Goal: Task Accomplishment & Management: Complete application form

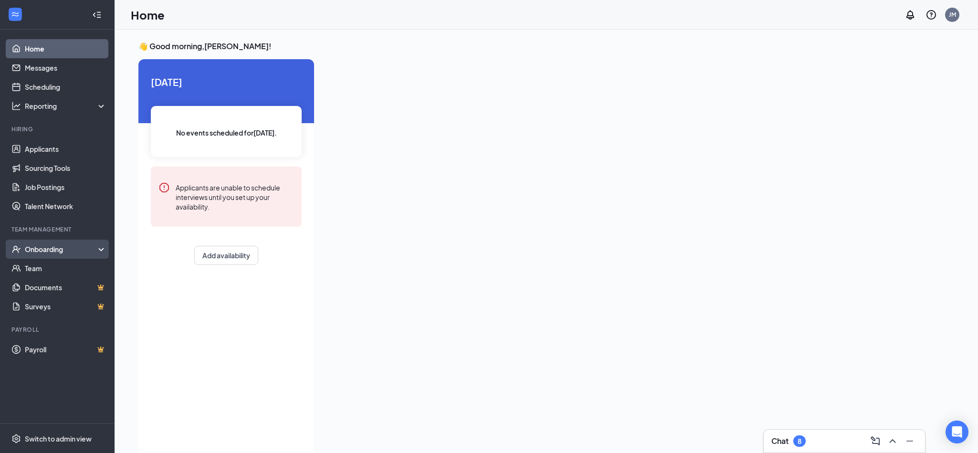
click at [55, 250] on div "Onboarding" at bounding box center [61, 249] width 73 height 10
click at [65, 271] on link "Overview" at bounding box center [66, 268] width 82 height 19
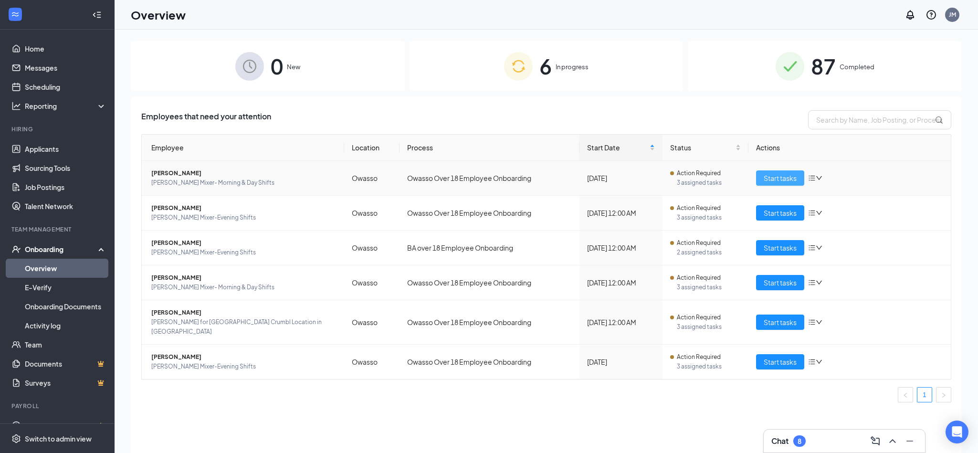
click at [782, 182] on span "Start tasks" at bounding box center [779, 178] width 33 height 10
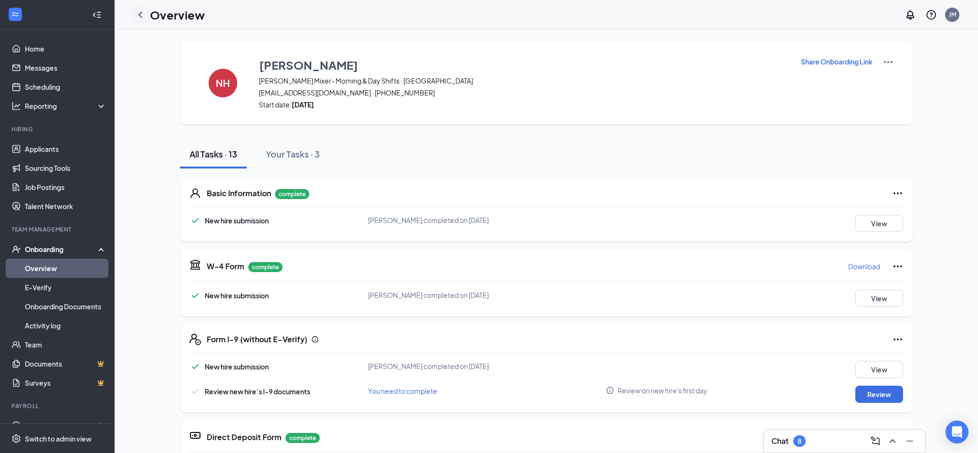
click at [138, 10] on icon "ChevronLeft" at bounding box center [140, 14] width 11 height 11
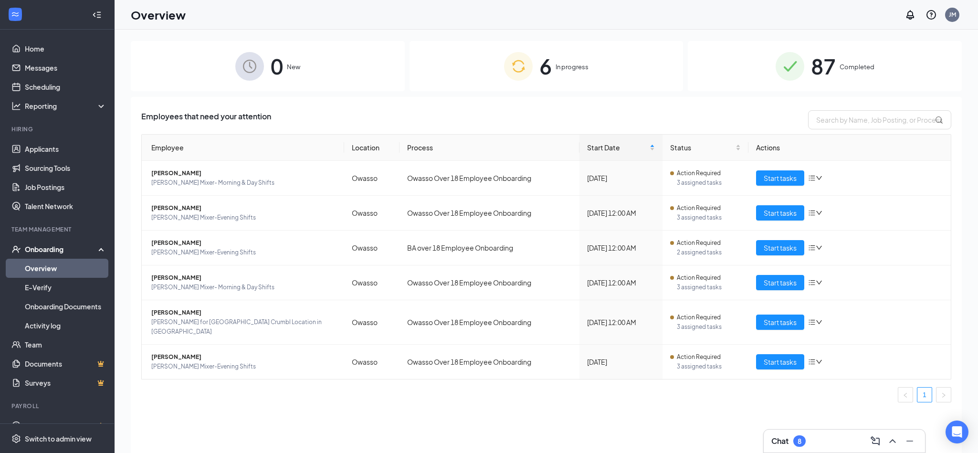
scroll to position [43, 0]
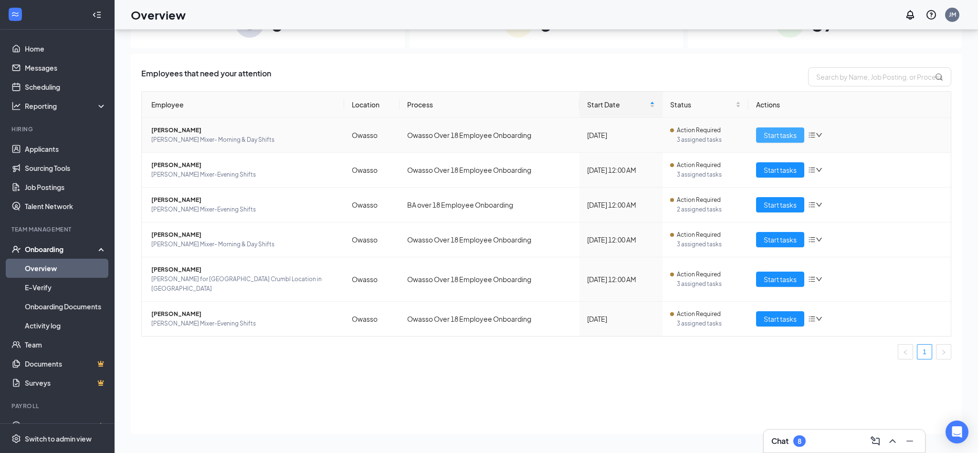
click at [775, 137] on span "Start tasks" at bounding box center [779, 135] width 33 height 10
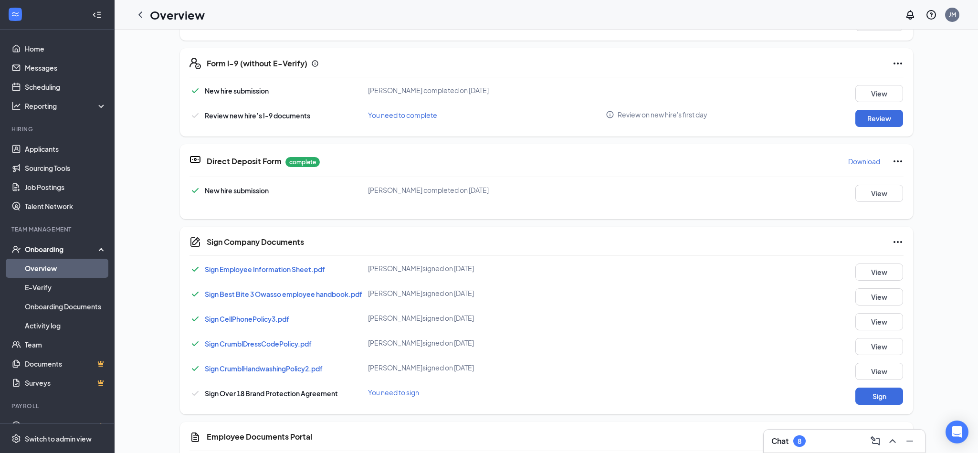
scroll to position [345, 0]
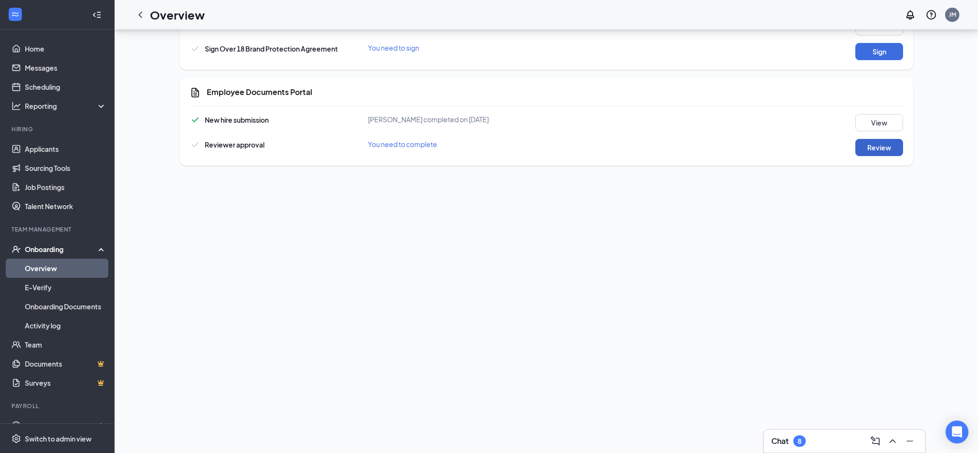
click at [872, 146] on button "Review" at bounding box center [879, 147] width 48 height 17
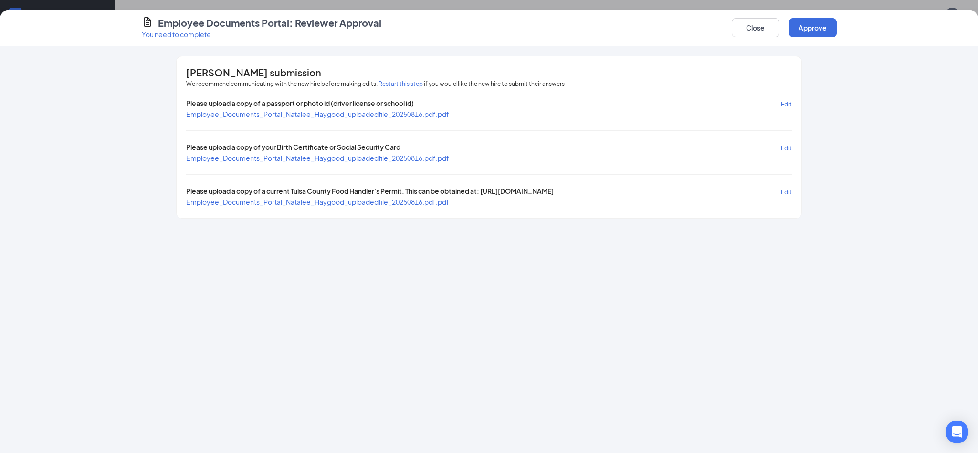
click at [385, 117] on span "Employee_Documents_Portal_Natalee_Haygood_uploadedfile_20250816.pdf.pdf" at bounding box center [317, 114] width 263 height 9
click at [405, 158] on span "Employee_Documents_Portal_Natalee_Haygood_uploadedfile_20250816.pdf.pdf" at bounding box center [317, 158] width 263 height 9
click at [411, 204] on span "Employee_Documents_Portal_Natalee_Haygood_uploadedfile_20250816.pdf.pdf" at bounding box center [317, 202] width 263 height 9
click at [808, 31] on button "Approve" at bounding box center [813, 27] width 48 height 19
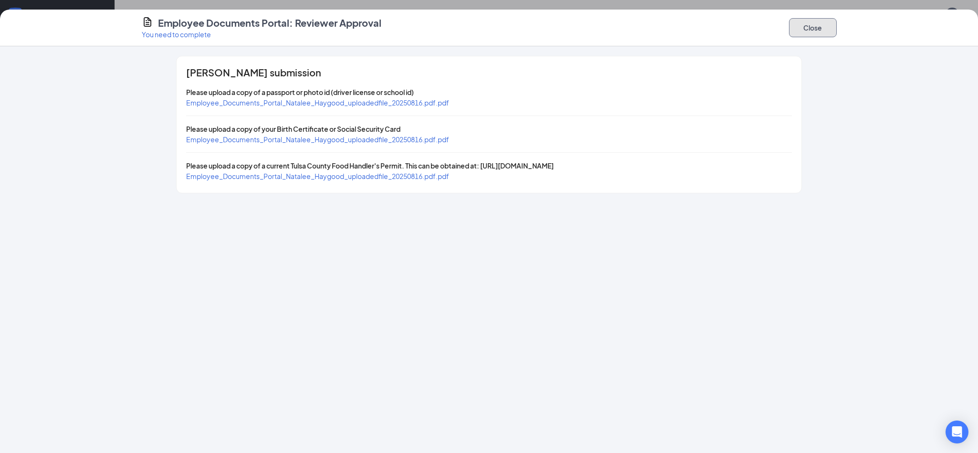
click at [808, 31] on button "Close" at bounding box center [813, 27] width 48 height 19
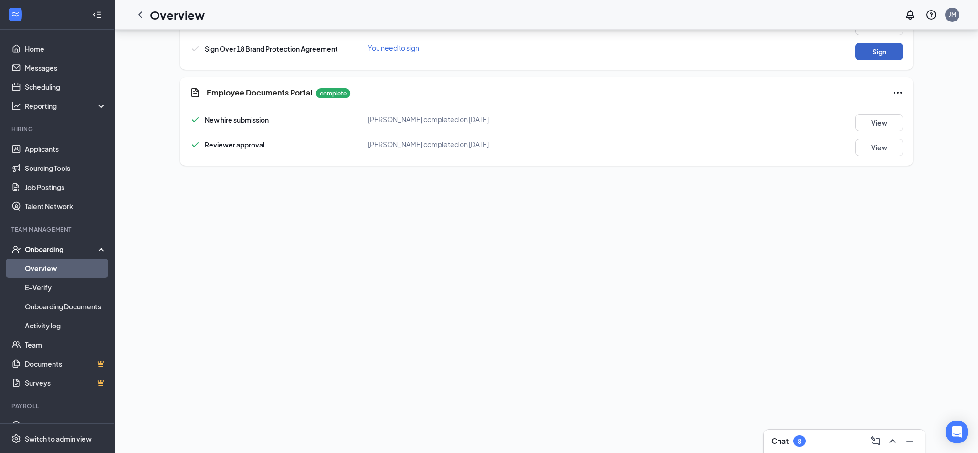
click at [879, 48] on button "Sign" at bounding box center [879, 51] width 48 height 17
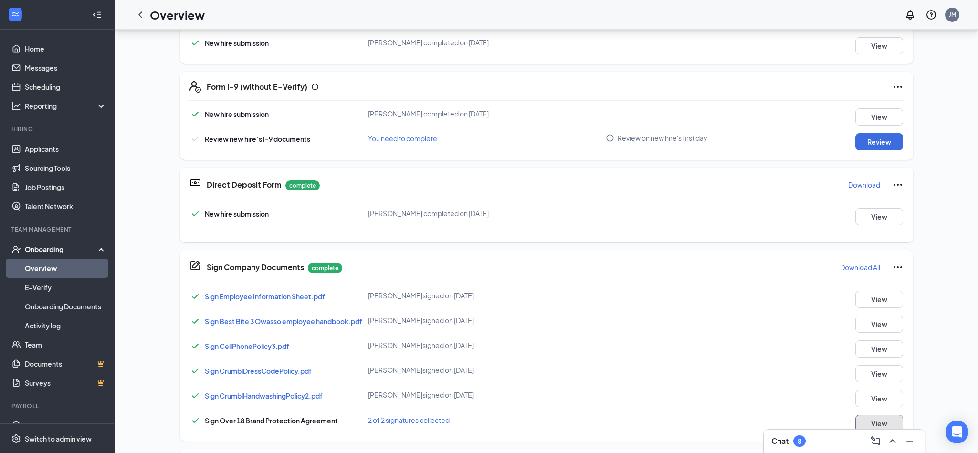
scroll to position [251, 0]
click at [869, 149] on button "Review" at bounding box center [879, 143] width 48 height 17
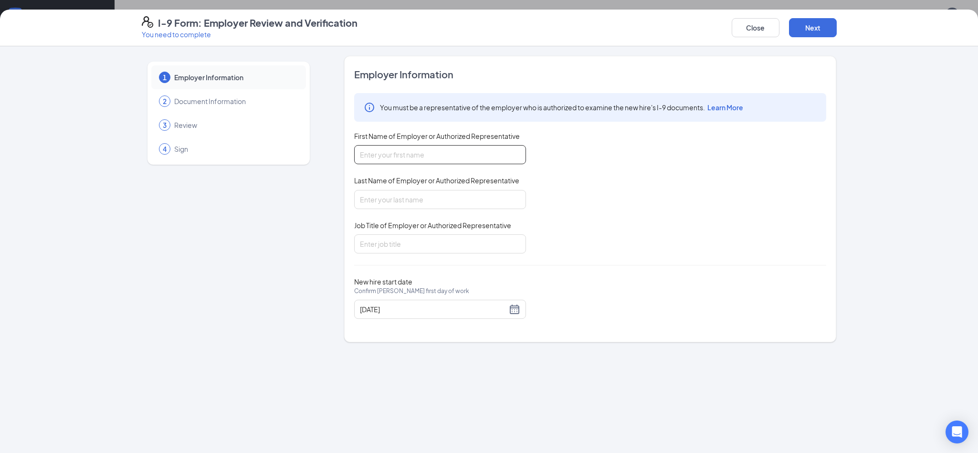
click at [469, 156] on input "First Name of Employer or Authorized Representative" at bounding box center [440, 154] width 172 height 19
type input "[PERSON_NAME]"
click at [466, 195] on input "Last Name of Employer or Authorized Representative" at bounding box center [440, 199] width 172 height 19
type input "[PERSON_NAME]"
click at [477, 228] on span "Job Title of Employer or Authorized Representative" at bounding box center [432, 225] width 157 height 10
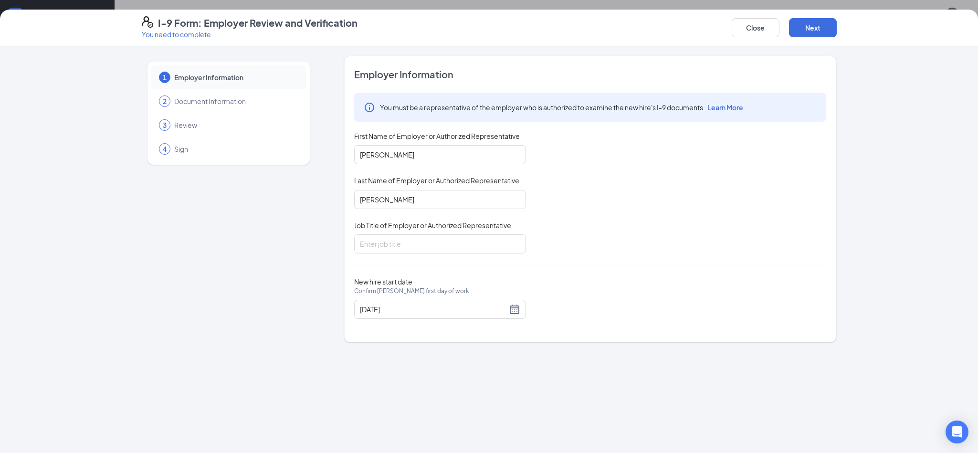
click at [477, 234] on input "Job Title of Employer or Authorized Representative" at bounding box center [440, 243] width 172 height 19
click at [476, 238] on input "Job Title of Employer or Authorized Representative" at bounding box center [440, 243] width 172 height 19
type input "General Manager"
click at [812, 31] on button "Next" at bounding box center [813, 27] width 48 height 19
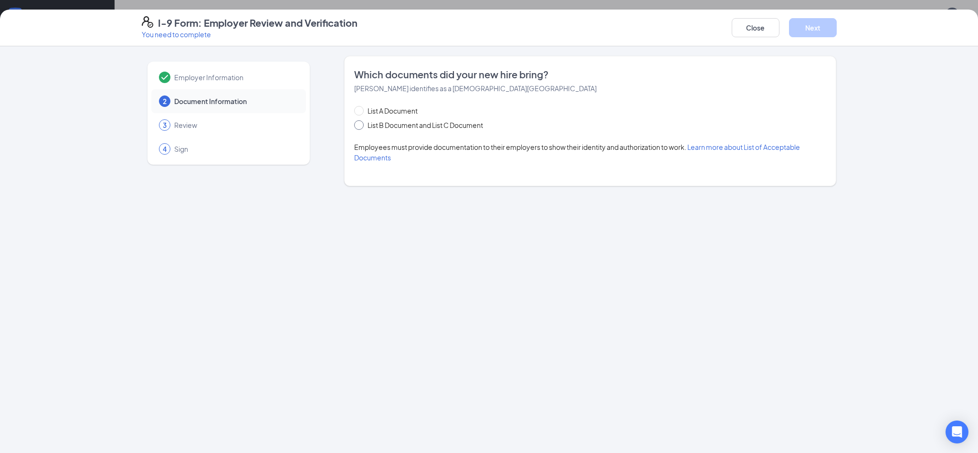
click at [395, 126] on span "List B Document and List C Document" at bounding box center [425, 125] width 123 height 10
click at [361, 126] on input "List B Document and List C Document" at bounding box center [357, 123] width 7 height 7
radio input "true"
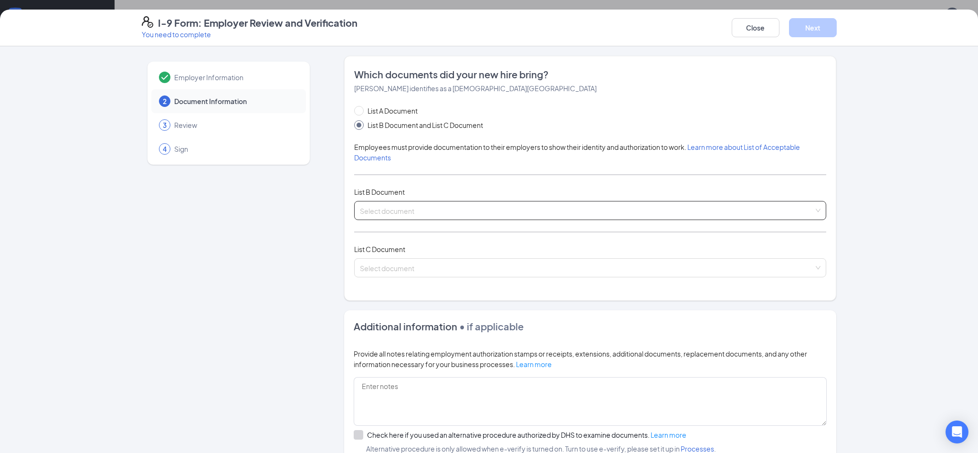
click at [417, 209] on input "search" at bounding box center [587, 208] width 454 height 14
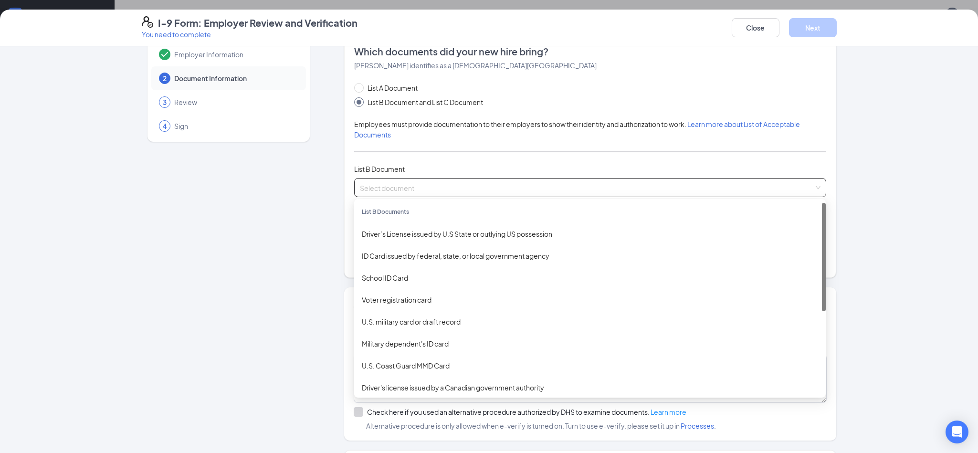
scroll to position [0, 0]
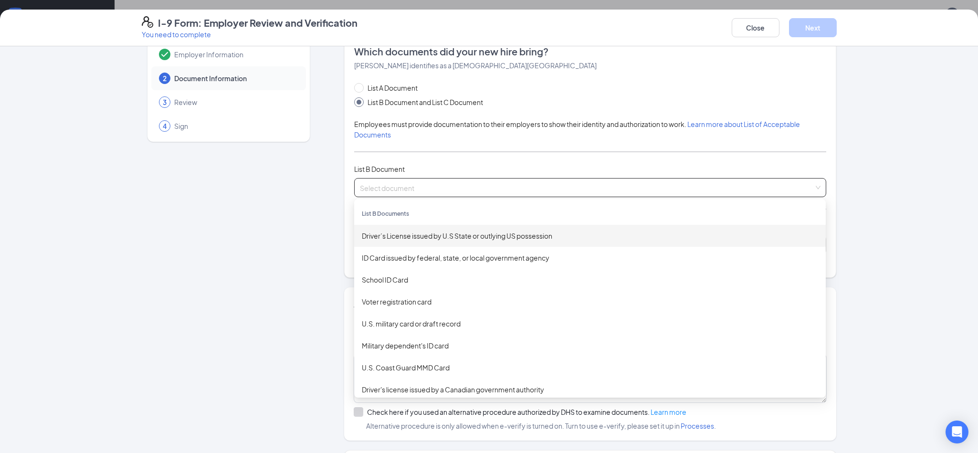
click at [443, 185] on input "search" at bounding box center [587, 185] width 454 height 14
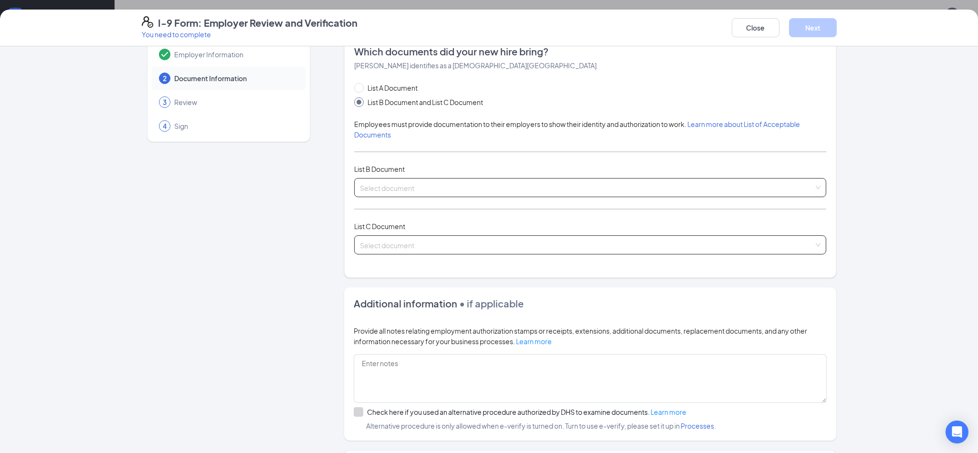
click at [435, 243] on input "search" at bounding box center [587, 243] width 454 height 14
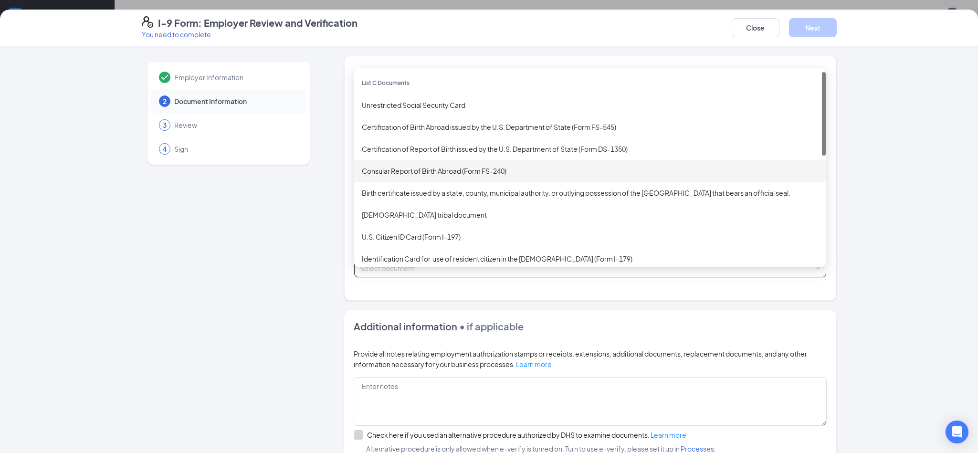
click at [226, 262] on div "Employer Information 2 Document Information 3 Review 4 Sign" at bounding box center [229, 305] width 174 height 498
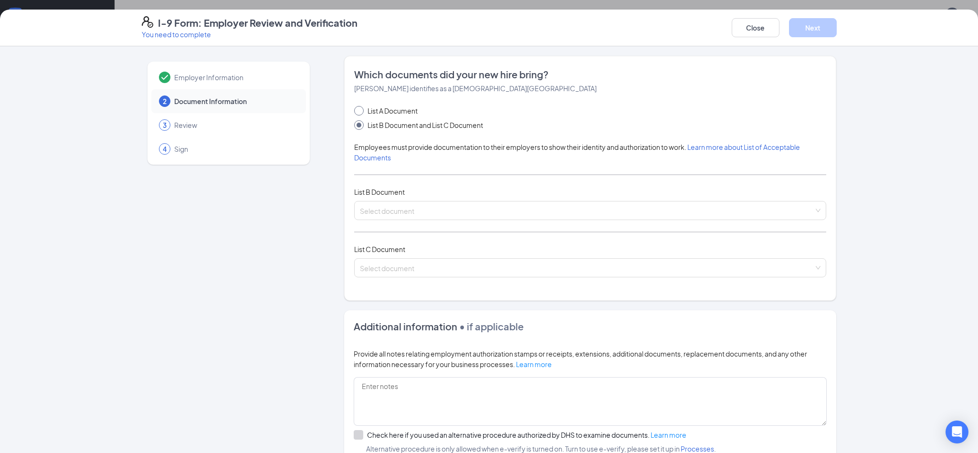
click at [395, 113] on span "List A Document" at bounding box center [393, 110] width 58 height 10
click at [361, 113] on input "List A Document" at bounding box center [357, 109] width 7 height 7
radio input "true"
radio input "false"
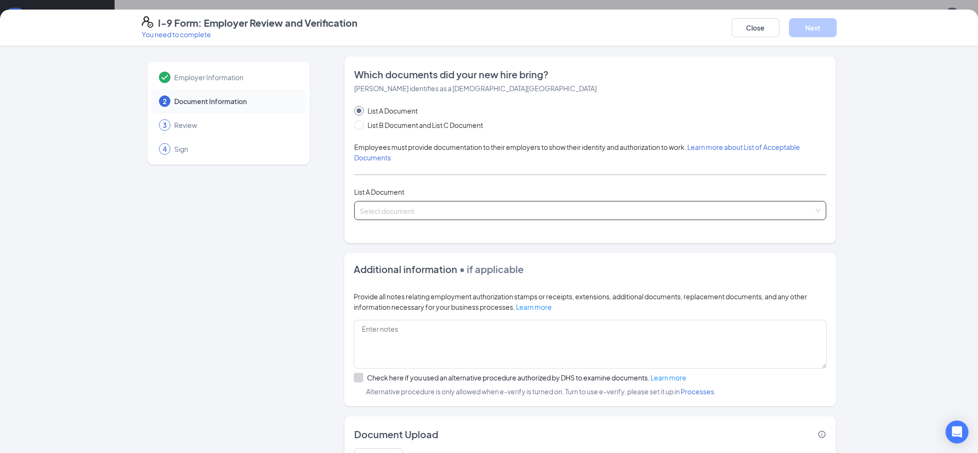
click at [407, 206] on input "search" at bounding box center [587, 208] width 454 height 14
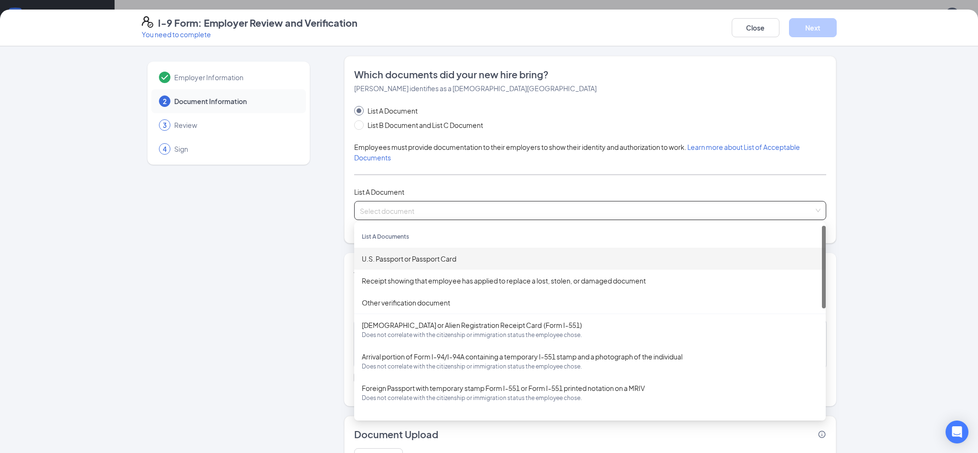
click at [410, 261] on div "U.S. Passport or Passport Card" at bounding box center [590, 258] width 456 height 10
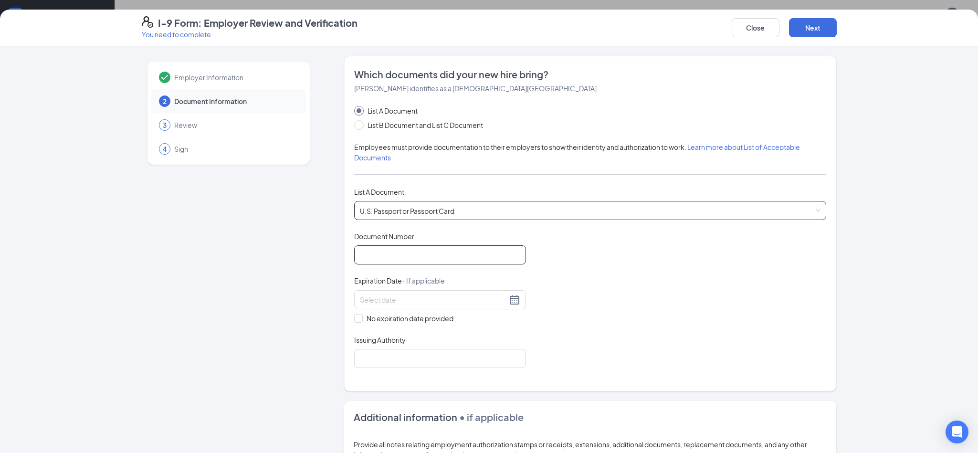
click at [410, 261] on input "Document Number" at bounding box center [440, 254] width 172 height 19
type input "664216195"
click at [429, 299] on input at bounding box center [433, 299] width 147 height 10
click at [420, 401] on div "25" at bounding box center [419, 398] width 11 height 11
type input "[DATE]"
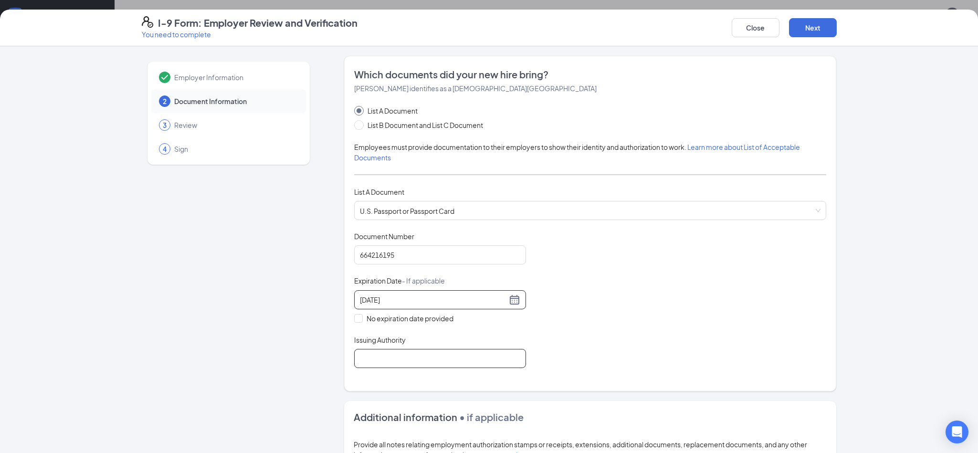
click at [381, 358] on input "Issuing Authority" at bounding box center [440, 358] width 172 height 19
type input "UInited States"
click at [570, 356] on div "Document Title U.S. Passport or Passport Card Document Number [PASSPORT] Expira…" at bounding box center [590, 299] width 472 height 136
click at [356, 127] on span at bounding box center [359, 125] width 10 height 10
click at [356, 127] on input "List B Document and List C Document" at bounding box center [357, 123] width 7 height 7
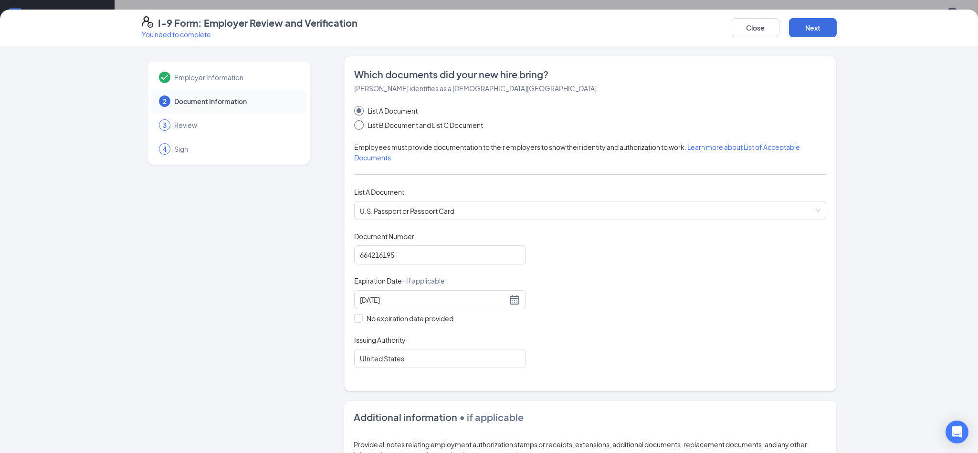
radio input "true"
radio input "false"
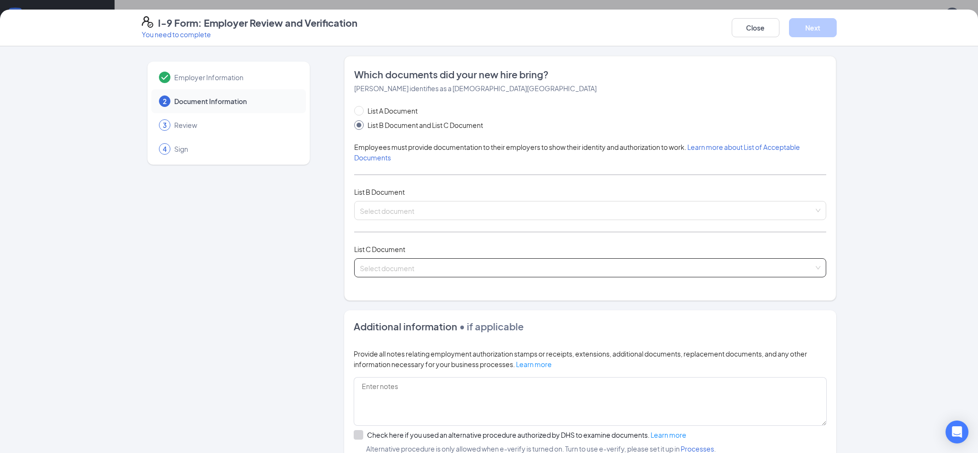
click at [414, 269] on input "search" at bounding box center [587, 266] width 454 height 14
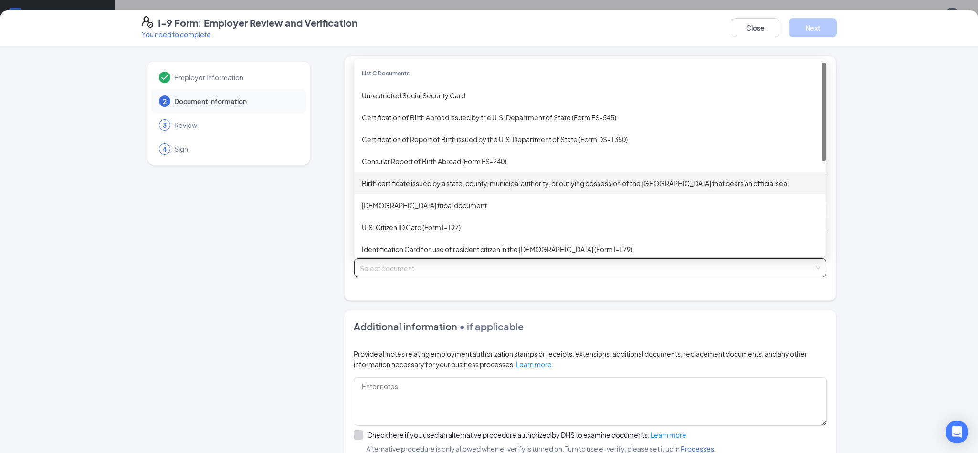
click at [412, 188] on div "Birth certificate issued by a state, county, municipal authority, or outlying p…" at bounding box center [590, 183] width 456 height 10
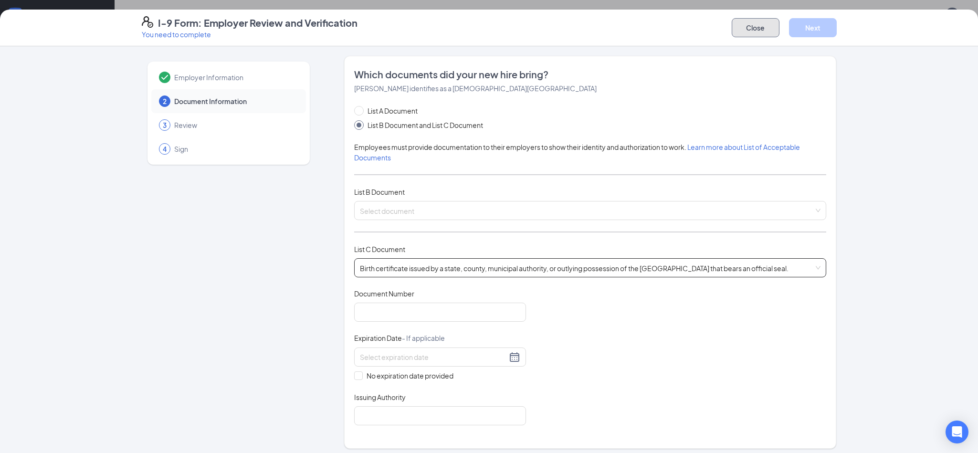
click at [752, 26] on button "Close" at bounding box center [755, 27] width 48 height 19
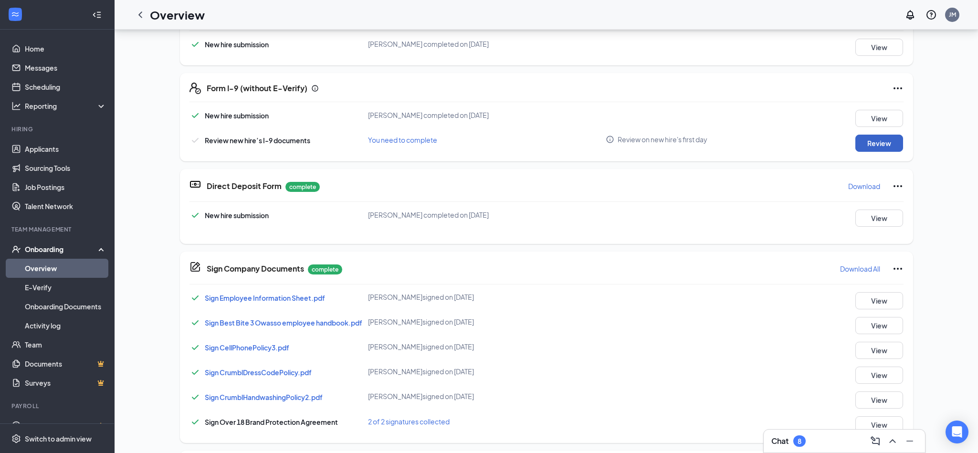
scroll to position [272, 0]
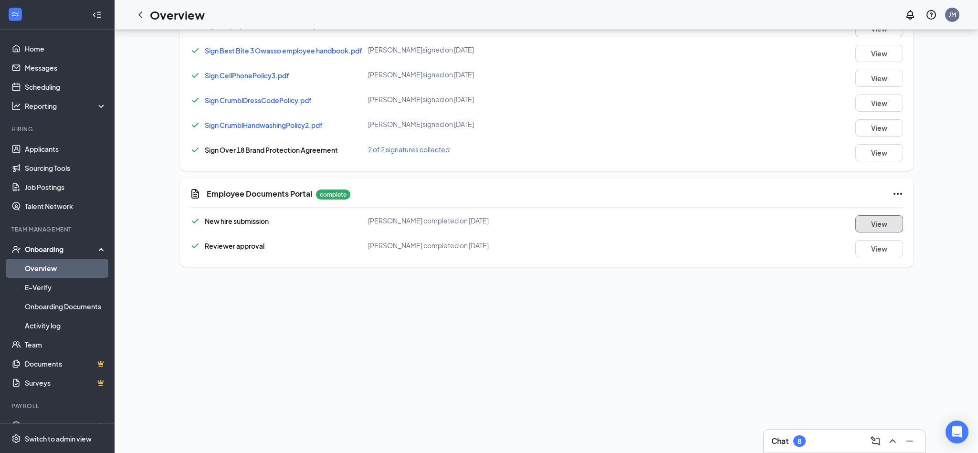
click at [894, 223] on button "View" at bounding box center [879, 223] width 48 height 17
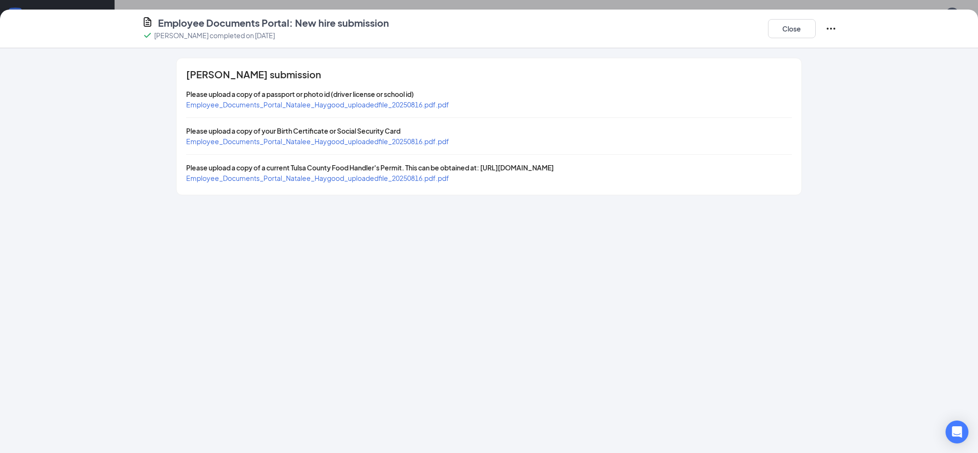
click at [358, 140] on span "Employee_Documents_Portal_Natalee_Haygood_uploadedfile_20250816.pdf.pdf" at bounding box center [317, 141] width 263 height 9
click at [796, 32] on button "Close" at bounding box center [792, 28] width 48 height 19
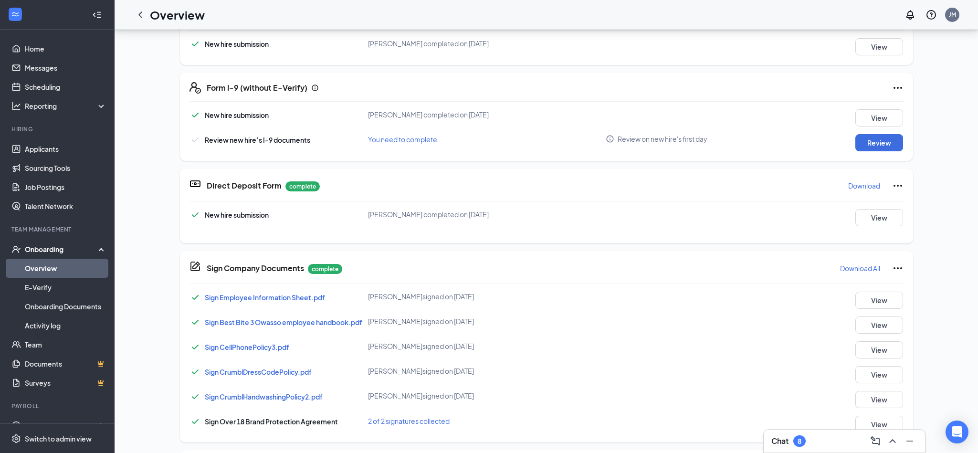
scroll to position [0, 0]
click at [874, 145] on button "Review" at bounding box center [879, 143] width 48 height 17
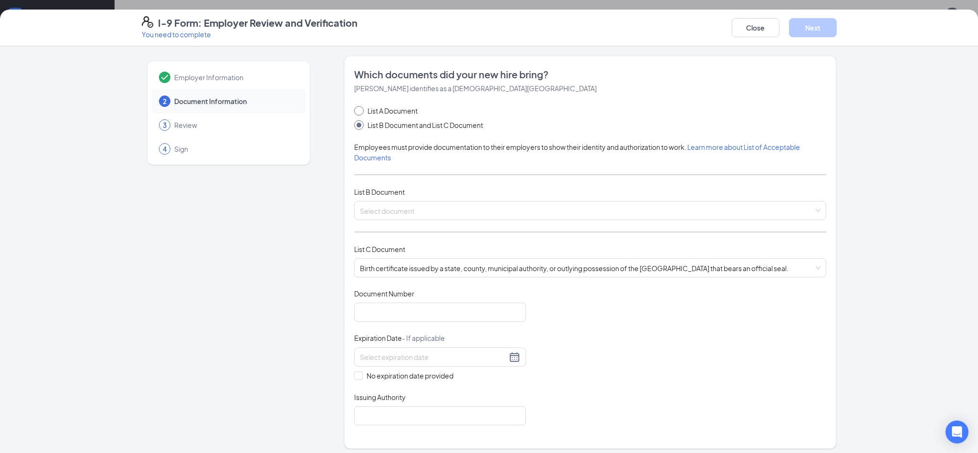
click at [412, 115] on span "List A Document" at bounding box center [393, 110] width 58 height 10
click at [361, 113] on input "List A Document" at bounding box center [357, 109] width 7 height 7
radio input "true"
radio input "false"
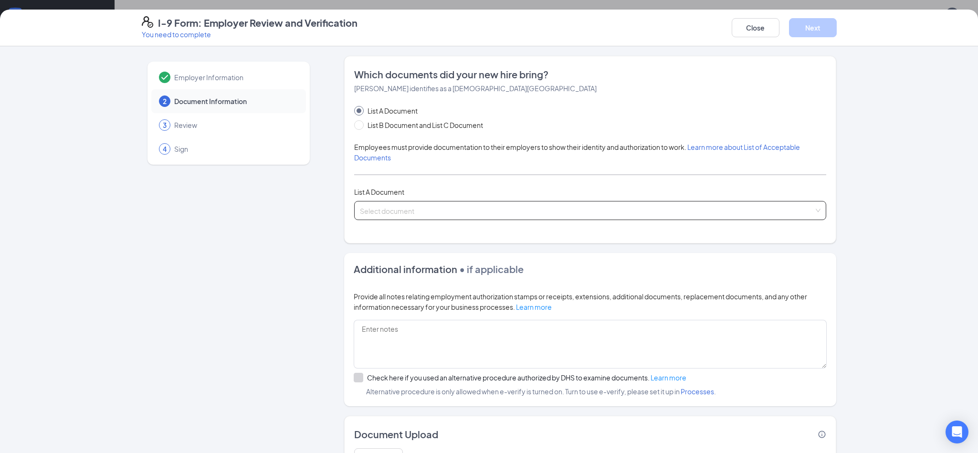
click at [436, 214] on input "search" at bounding box center [587, 208] width 454 height 14
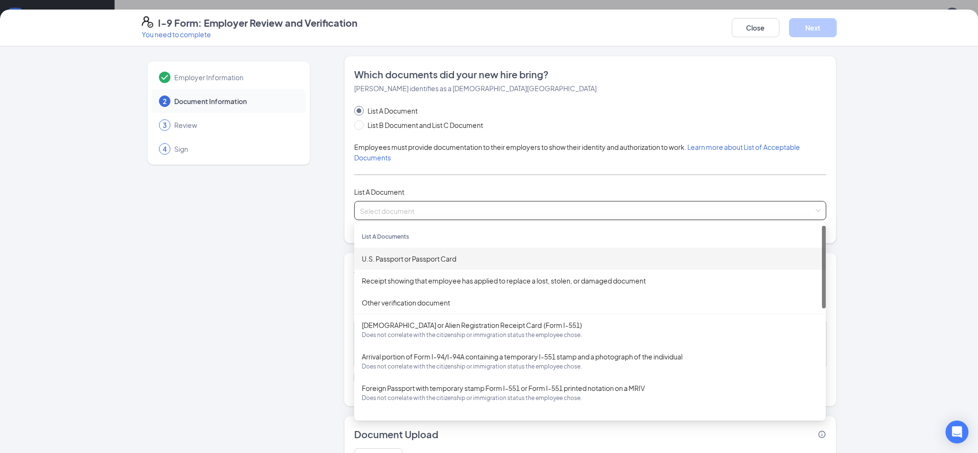
click at [424, 261] on div "U.S. Passport or Passport Card" at bounding box center [590, 258] width 456 height 10
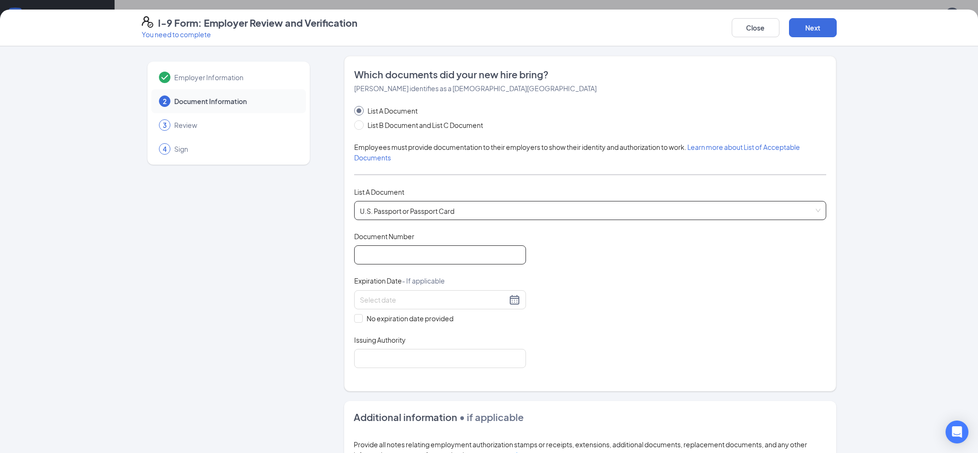
click at [424, 261] on input "Document Number" at bounding box center [440, 254] width 172 height 19
type input "664216195"
click at [421, 399] on div "25" at bounding box center [419, 398] width 11 height 11
type input "[DATE]"
click at [455, 356] on input "Issuing Authority" at bounding box center [440, 358] width 172 height 19
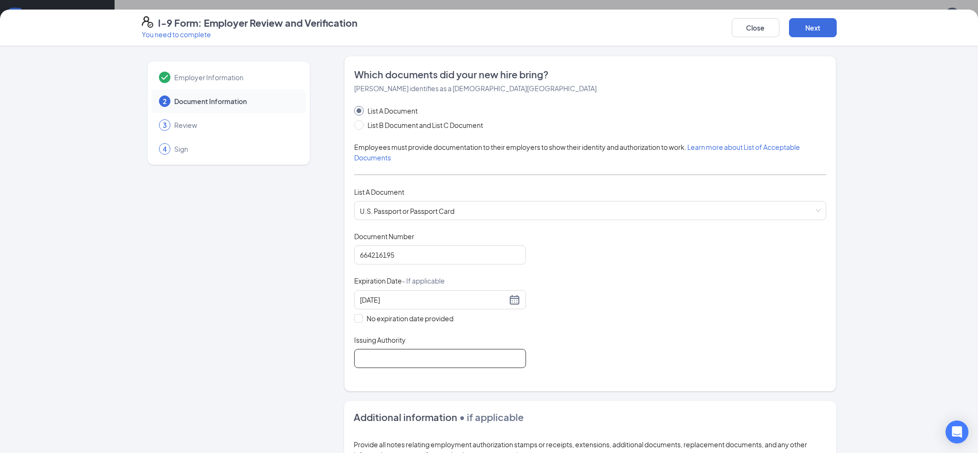
type input "UInited States"
click at [616, 347] on div "Document Title U.S. Passport or Passport Card Document Number [PASSPORT] Expira…" at bounding box center [590, 299] width 472 height 136
click at [362, 126] on span at bounding box center [359, 125] width 10 height 10
click at [361, 126] on input "List B Document and List C Document" at bounding box center [357, 123] width 7 height 7
radio input "true"
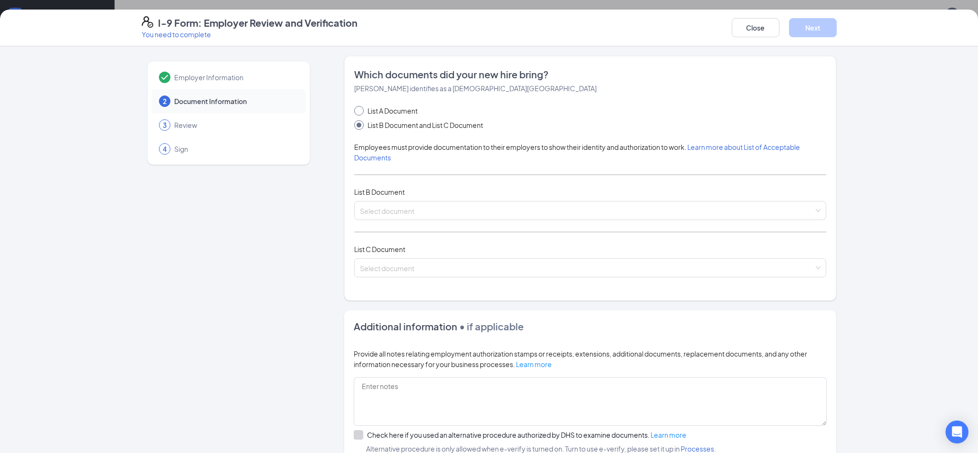
click at [358, 114] on span at bounding box center [359, 111] width 10 height 10
click at [358, 113] on input "List A Document" at bounding box center [357, 109] width 7 height 7
radio input "true"
radio input "false"
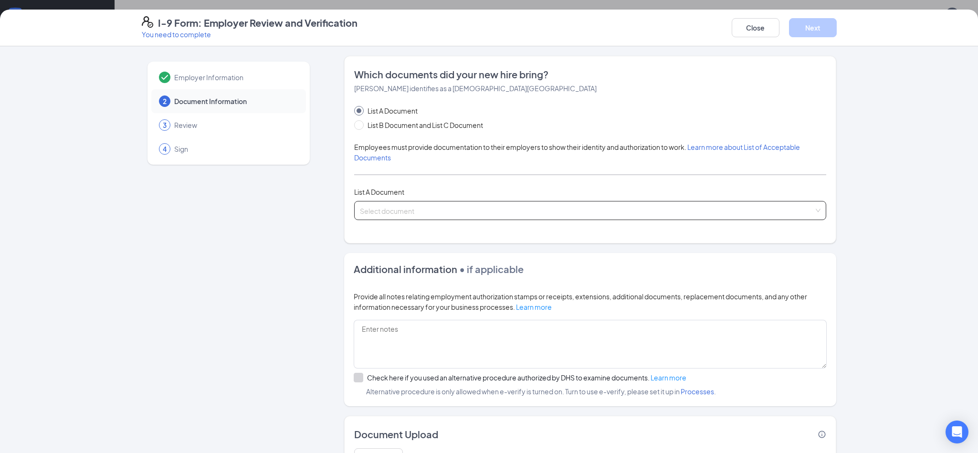
click at [404, 210] on input "search" at bounding box center [587, 208] width 454 height 14
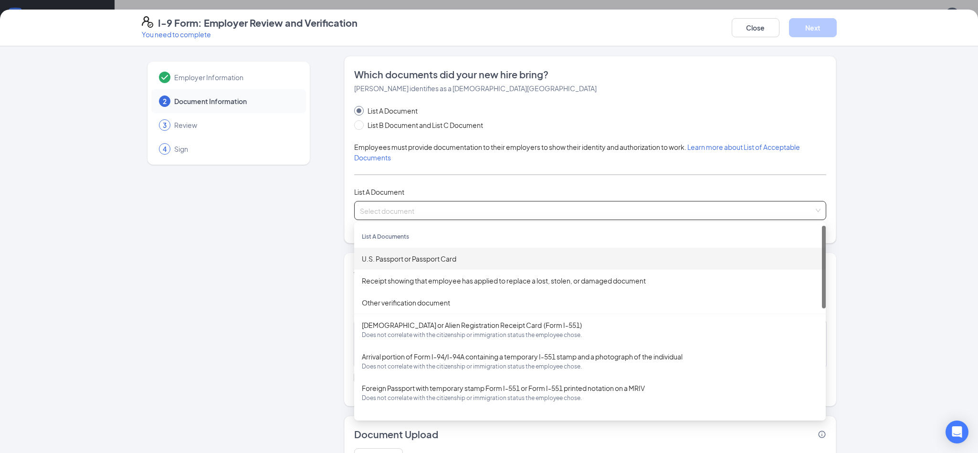
click at [422, 262] on div "U.S. Passport or Passport Card" at bounding box center [590, 258] width 456 height 10
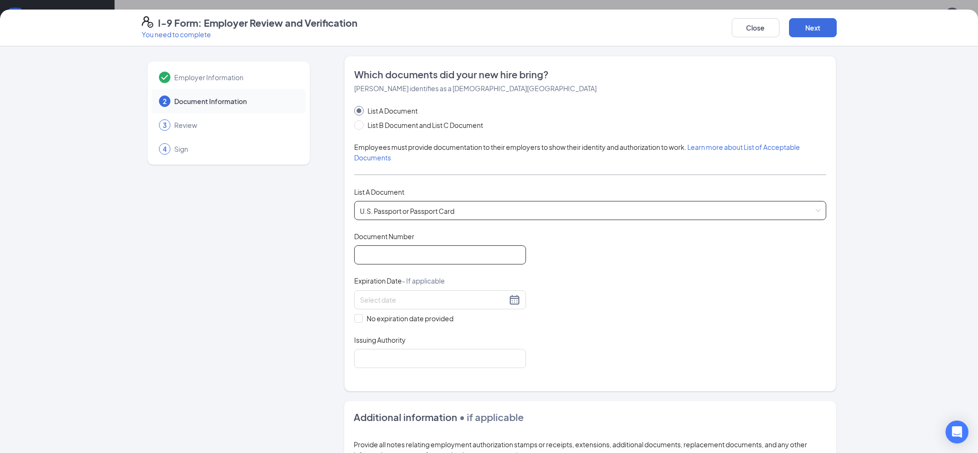
click at [422, 262] on input "Document Number" at bounding box center [440, 254] width 172 height 19
type input "664216195"
click at [421, 303] on input at bounding box center [433, 299] width 147 height 10
click at [420, 398] on div "25" at bounding box center [419, 398] width 11 height 11
type input "[DATE]"
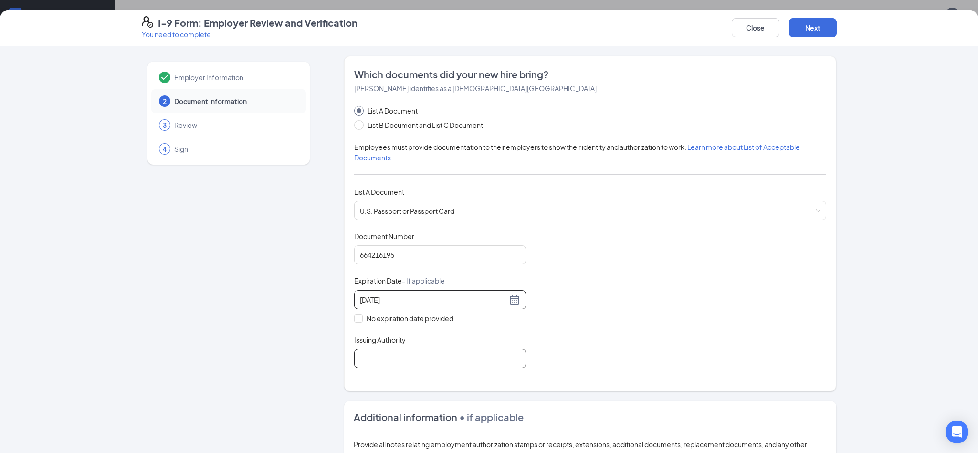
click at [451, 356] on input "Issuing Authority" at bounding box center [440, 358] width 172 height 19
type input "UInited States"
click at [810, 31] on button "Next" at bounding box center [813, 27] width 48 height 19
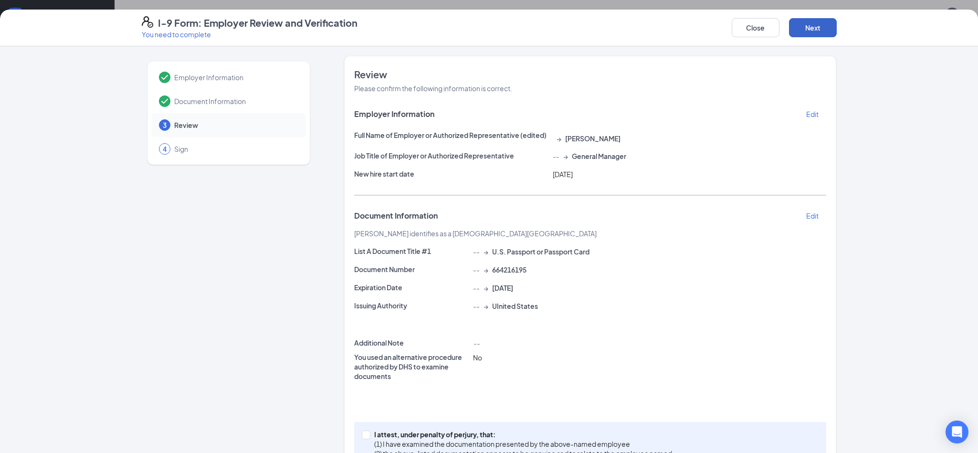
scroll to position [44, 0]
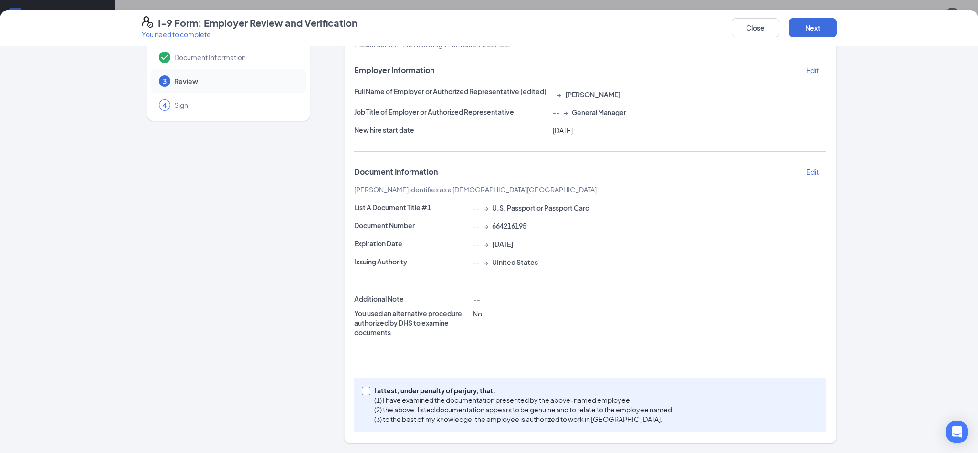
click at [369, 392] on span at bounding box center [366, 390] width 9 height 9
click at [368, 392] on input "I attest, under penalty of [PERSON_NAME], that: (1) I have examined the documen…" at bounding box center [365, 389] width 7 height 7
checkbox input "true"
click at [831, 31] on button "Next" at bounding box center [813, 27] width 48 height 19
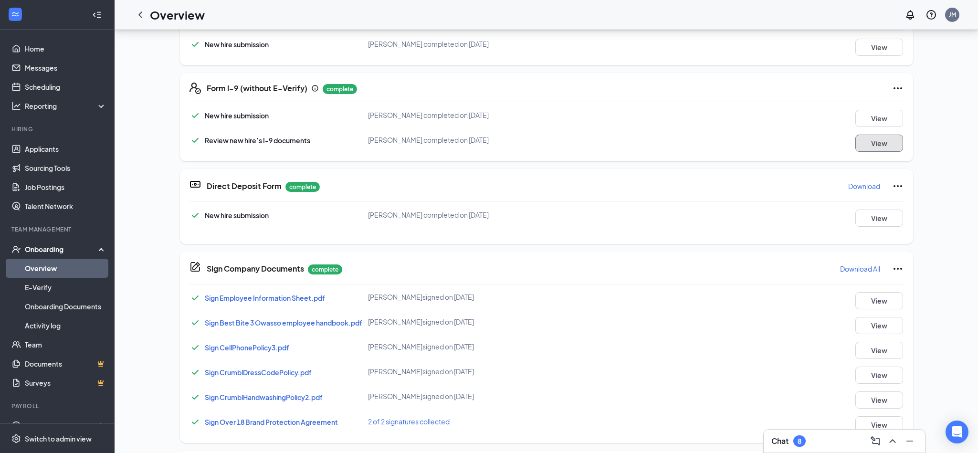
scroll to position [0, 0]
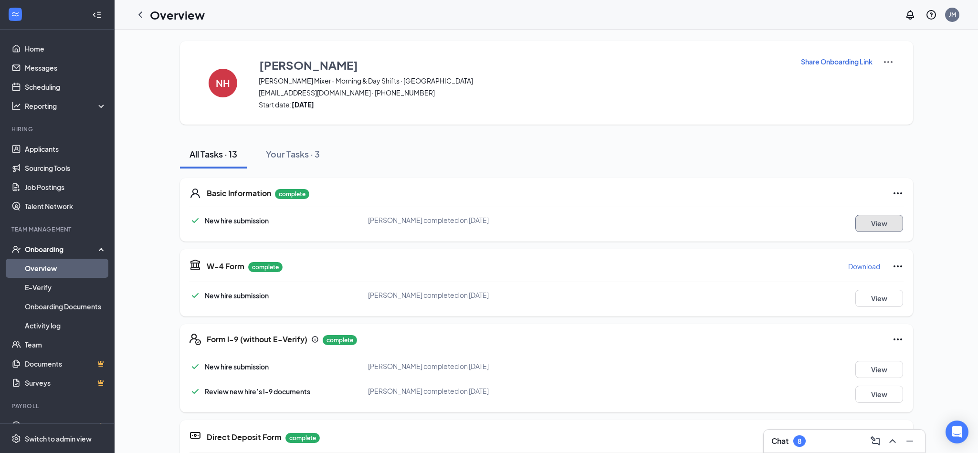
click at [880, 224] on button "View" at bounding box center [879, 223] width 48 height 17
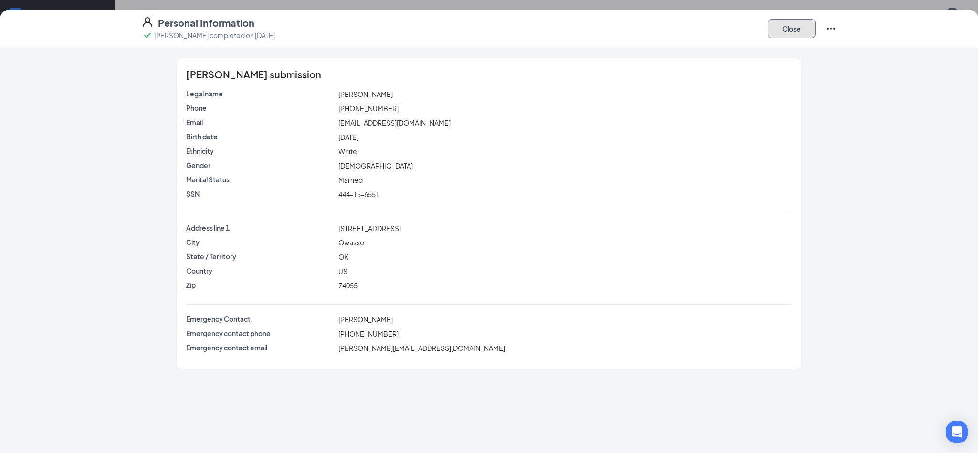
click at [792, 26] on button "Close" at bounding box center [792, 28] width 48 height 19
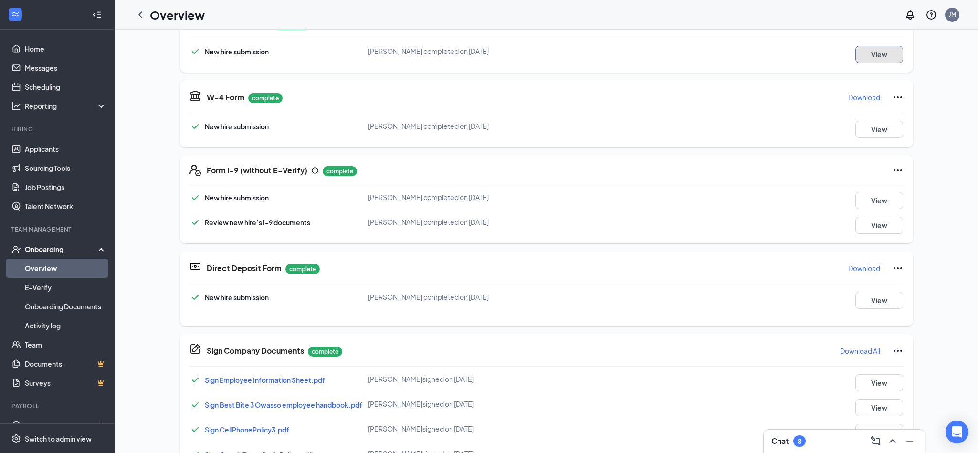
scroll to position [174, 0]
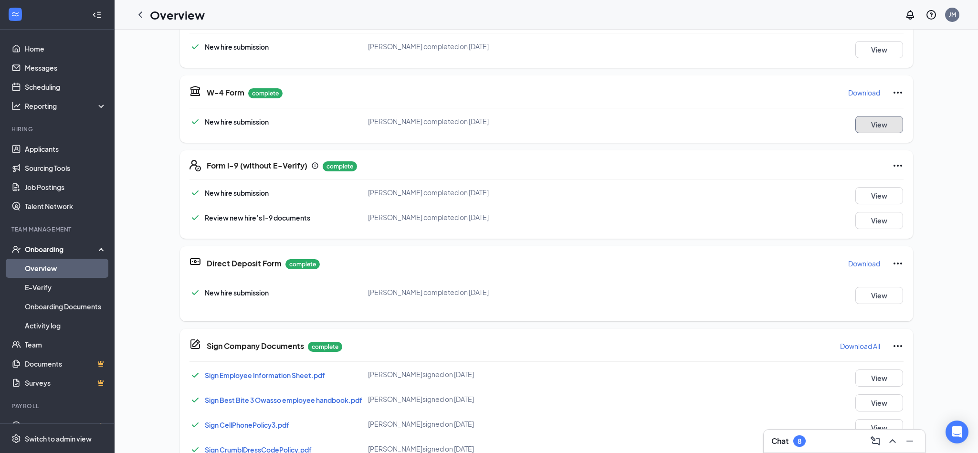
click at [876, 127] on button "View" at bounding box center [879, 124] width 48 height 17
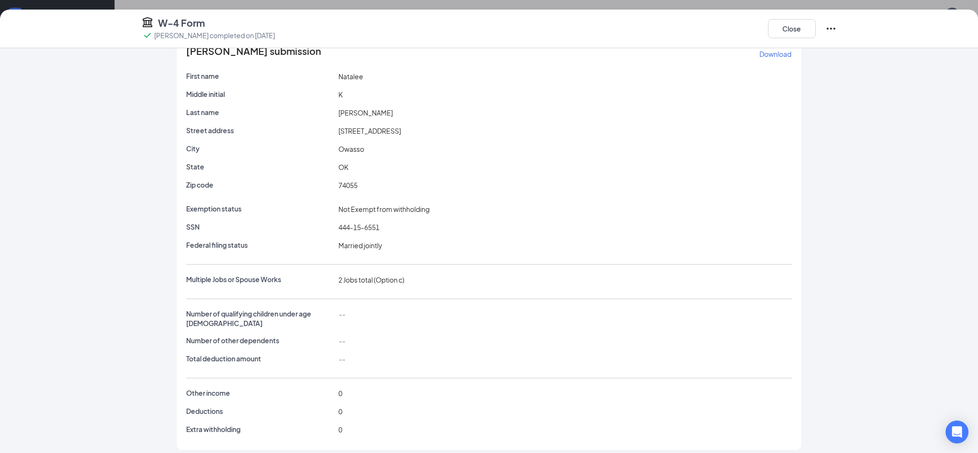
scroll to position [0, 0]
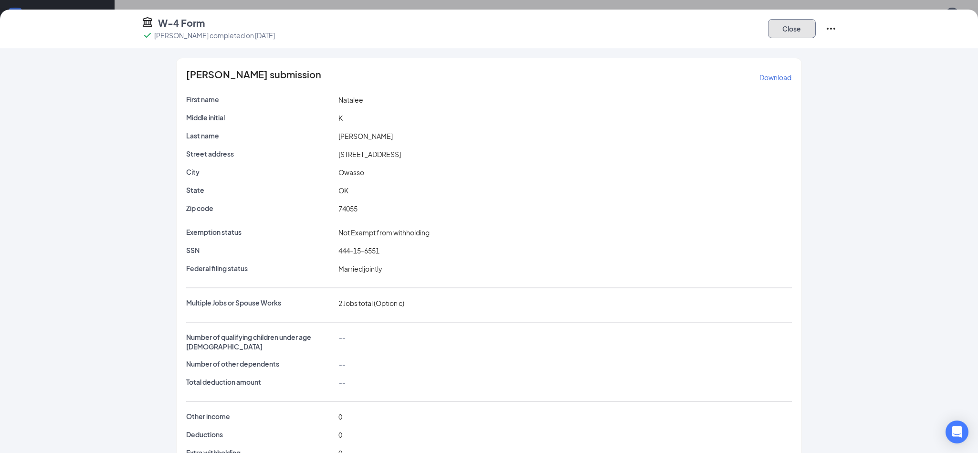
click at [794, 28] on button "Close" at bounding box center [792, 28] width 48 height 19
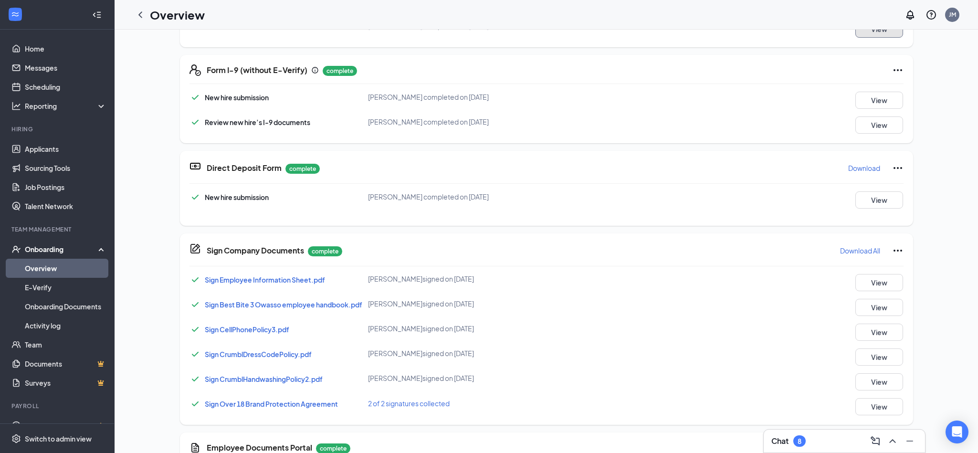
scroll to position [270, 0]
click at [878, 204] on button "View" at bounding box center [879, 199] width 48 height 17
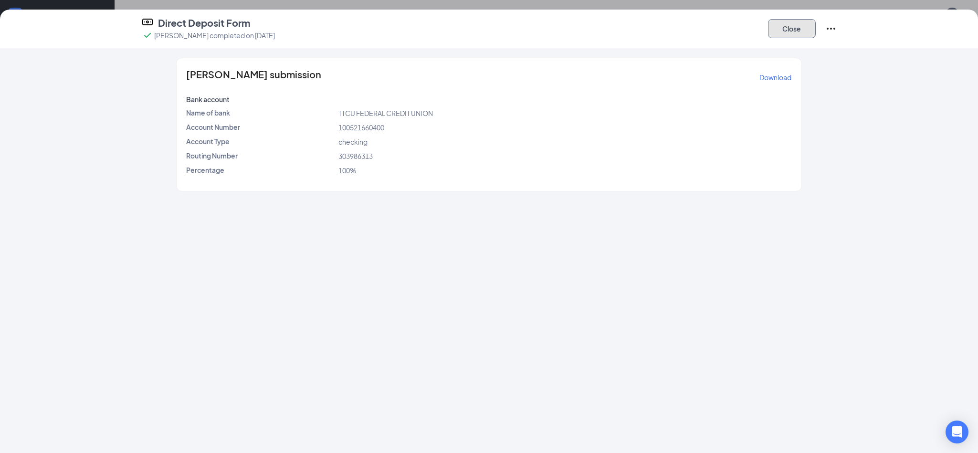
click at [795, 31] on button "Close" at bounding box center [792, 28] width 48 height 19
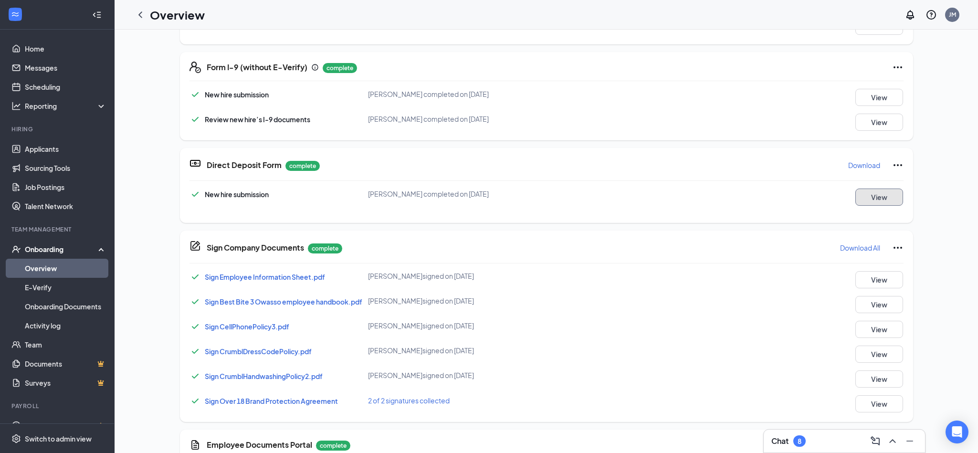
scroll to position [0, 0]
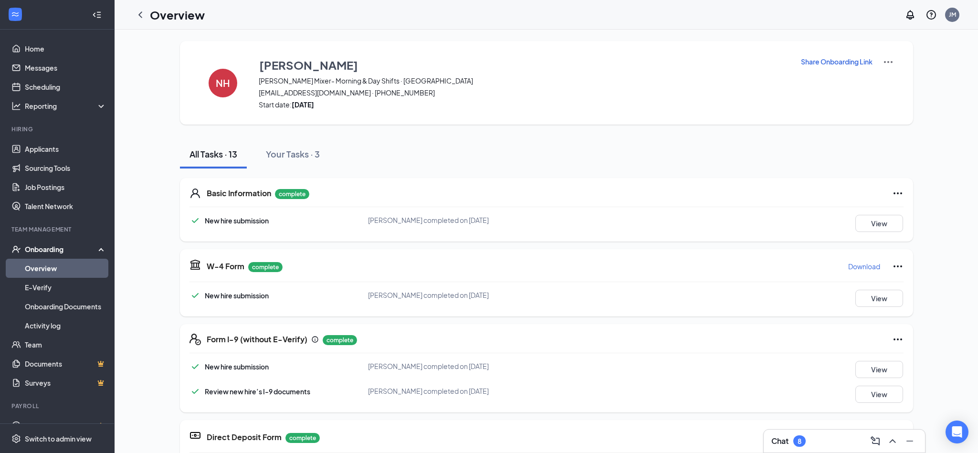
click at [47, 267] on link "Overview" at bounding box center [66, 268] width 82 height 19
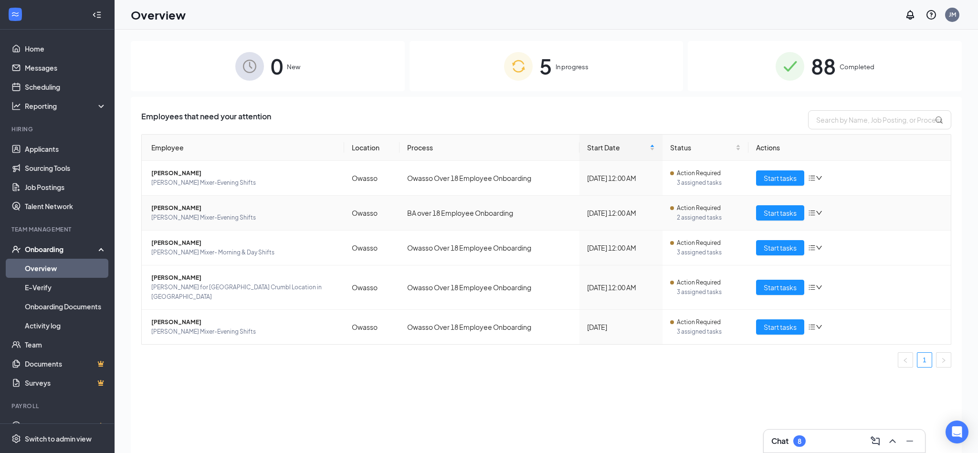
click at [820, 215] on icon "down" at bounding box center [818, 212] width 7 height 7
click at [836, 276] on div "Remove from onboarding" at bounding box center [865, 275] width 103 height 10
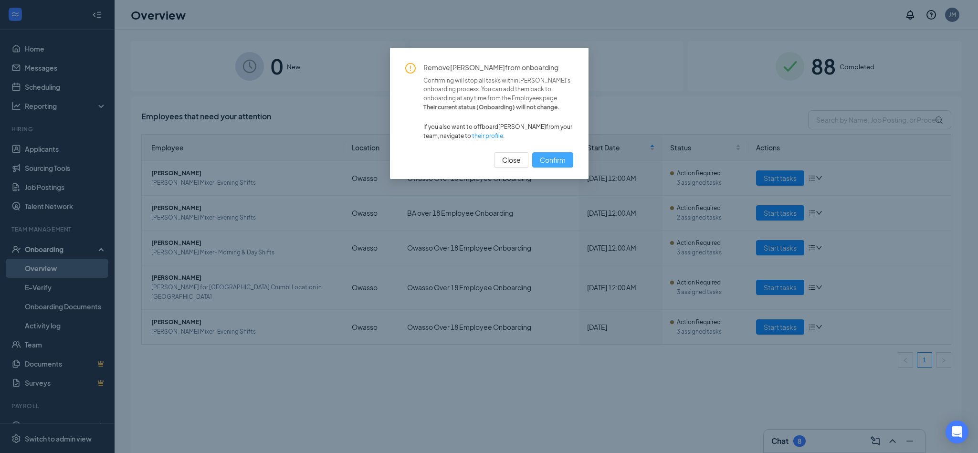
click at [555, 159] on span "Confirm" at bounding box center [553, 160] width 26 height 10
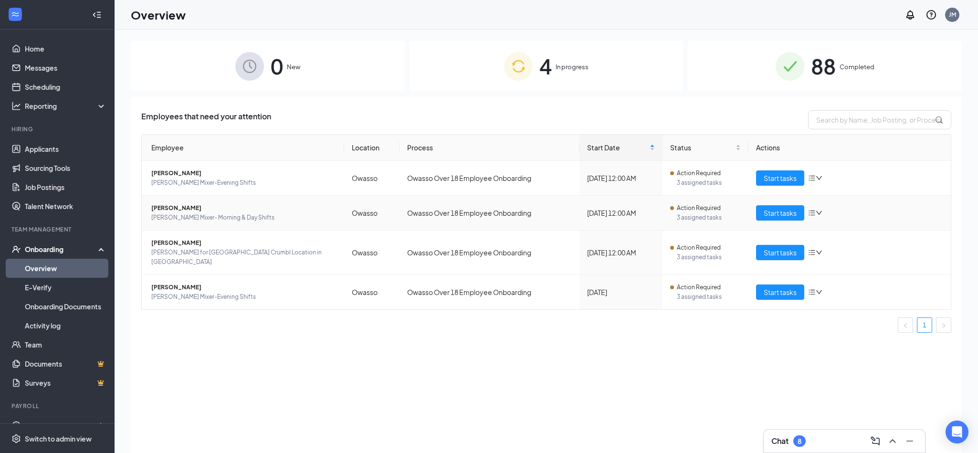
click at [821, 214] on icon "down" at bounding box center [818, 212] width 7 height 7
click at [830, 276] on div "Remove from onboarding" at bounding box center [865, 275] width 103 height 10
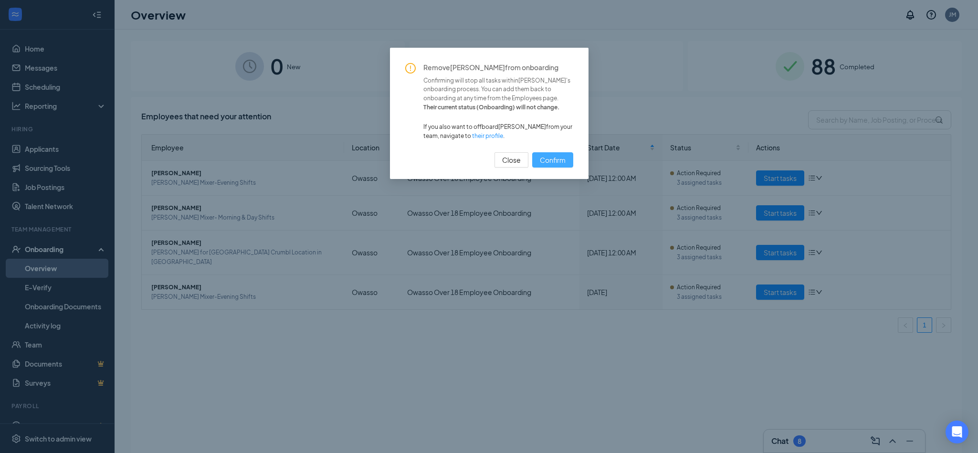
click at [560, 159] on span "Confirm" at bounding box center [553, 160] width 26 height 10
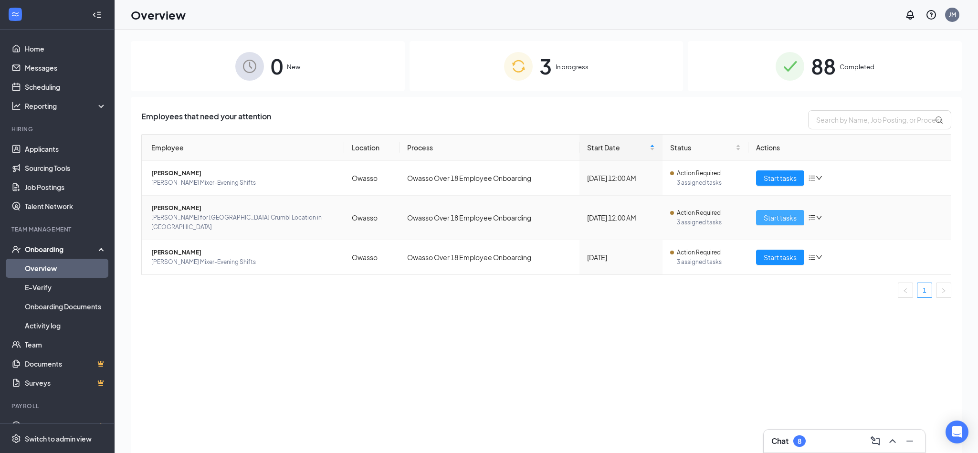
click at [787, 215] on span "Start tasks" at bounding box center [779, 217] width 33 height 10
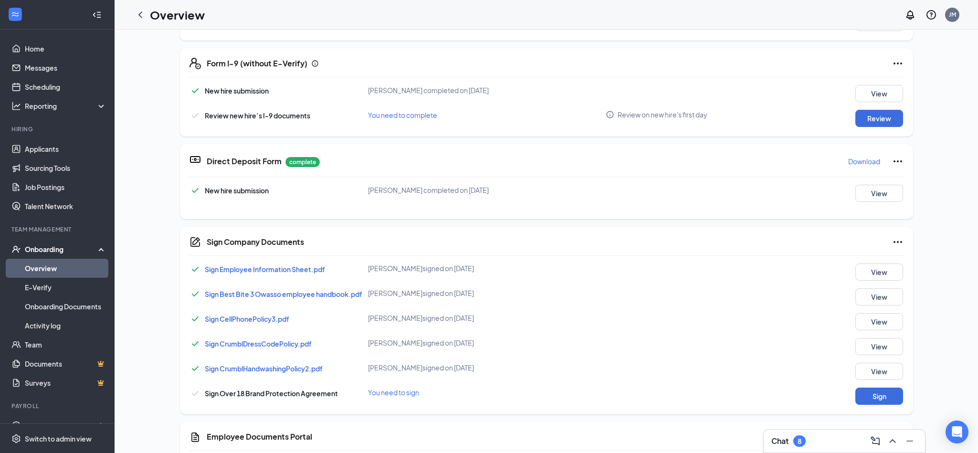
scroll to position [345, 0]
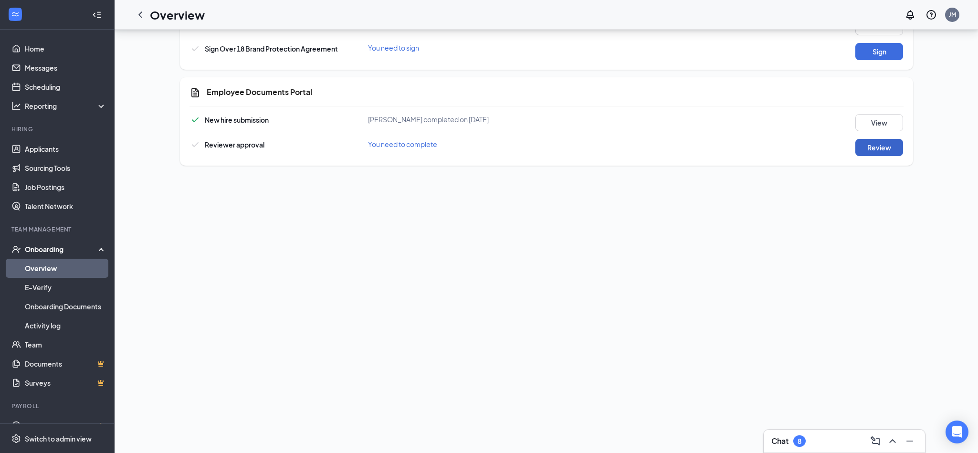
click at [874, 147] on button "Review" at bounding box center [879, 147] width 48 height 17
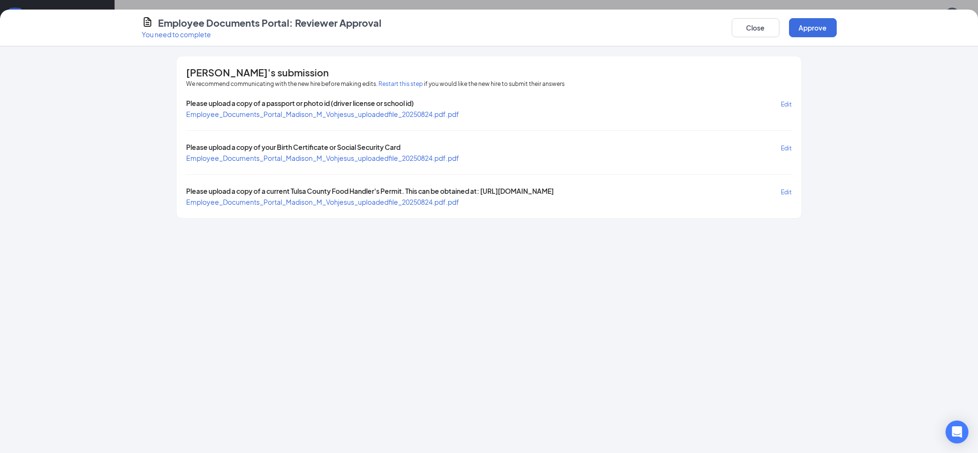
click at [437, 115] on span "Employee_Documents_Portal_Madison_M_Vohjesus_uploadedfile_20250824.pdf.pdf" at bounding box center [322, 114] width 273 height 9
